Goal: Task Accomplishment & Management: Use online tool/utility

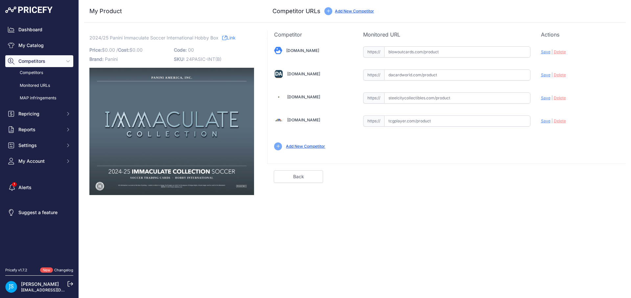
click at [41, 44] on link "My Catalog" at bounding box center [39, 45] width 68 height 12
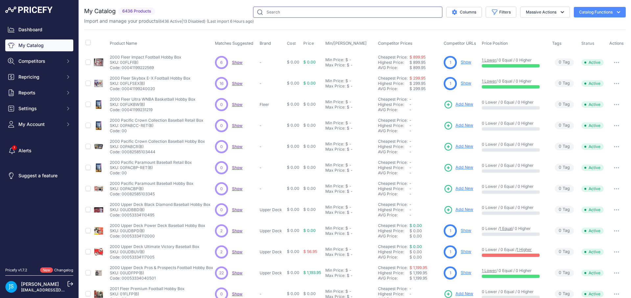
click at [316, 14] on input "text" at bounding box center [347, 12] width 189 height 11
paste input "2021 Panini Donruss Optic Football Hobby"
type input "2021 Panini Donruss Optic Football Hobby"
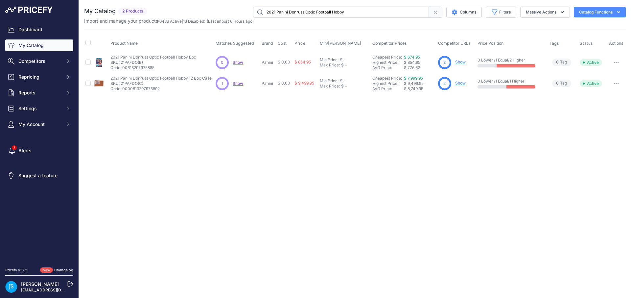
click at [460, 83] on link "Show" at bounding box center [460, 83] width 11 height 5
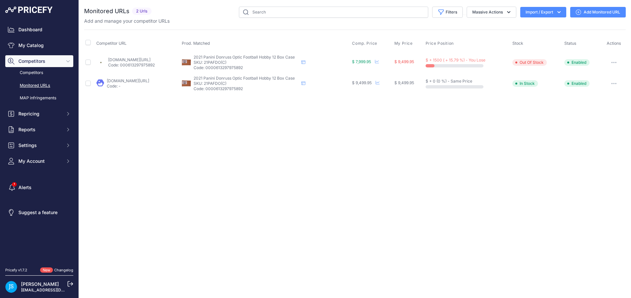
click at [610, 13] on link "Add Monitored URL" at bounding box center [598, 12] width 56 height 11
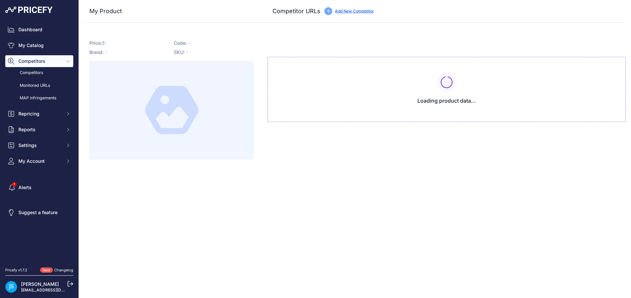
type input "[DOMAIN_NAME][URL]"
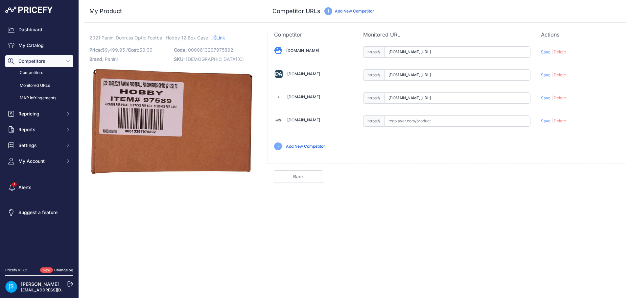
scroll to position [0, 37]
drag, startPoint x: 516, startPoint y: 76, endPoint x: 541, endPoint y: 76, distance: 24.3
click at [541, 76] on div "[DOMAIN_NAME] Valid Save" at bounding box center [447, 97] width 358 height 118
drag, startPoint x: 515, startPoint y: 54, endPoint x: 536, endPoint y: 52, distance: 21.1
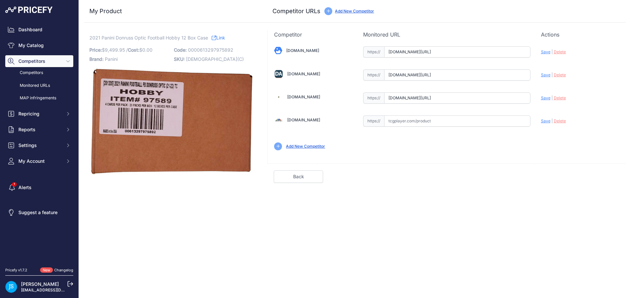
click at [536, 52] on div "[DOMAIN_NAME] Valid Save" at bounding box center [447, 97] width 358 height 118
drag, startPoint x: 501, startPoint y: 98, endPoint x: 543, endPoint y: 98, distance: 42.4
click at [543, 98] on div "[DOMAIN_NAME] Valid Save" at bounding box center [447, 97] width 358 height 118
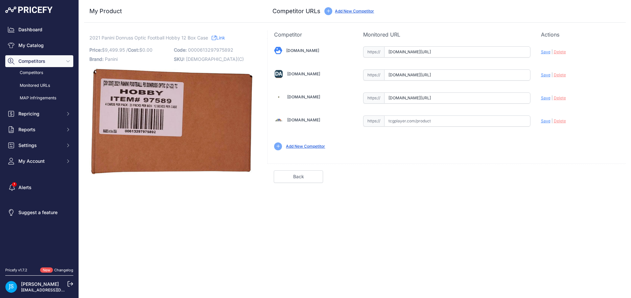
click at [489, 56] on input "[DOMAIN_NAME][URL]" at bounding box center [457, 51] width 146 height 11
click at [500, 29] on div "My Product Competitor URLs Price: /" at bounding box center [355, 91] width 542 height 183
